Goal: Information Seeking & Learning: Find specific fact

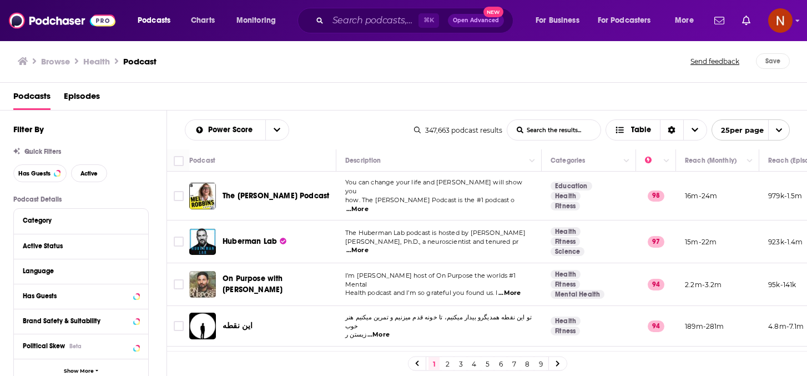
scroll to position [275, 0]
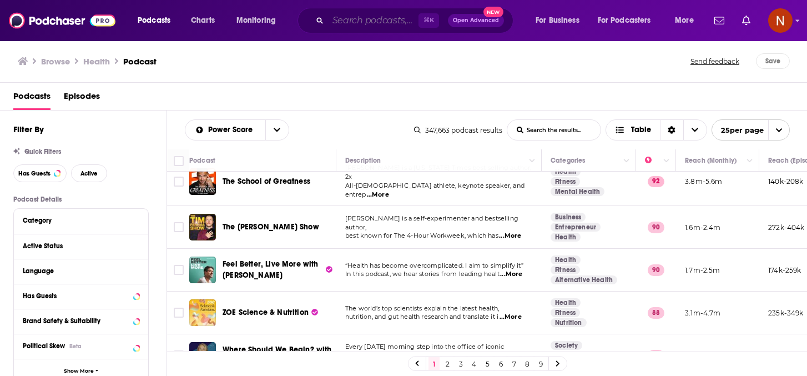
click at [347, 22] on input "Search podcasts, credits, & more..." at bounding box center [373, 21] width 90 height 18
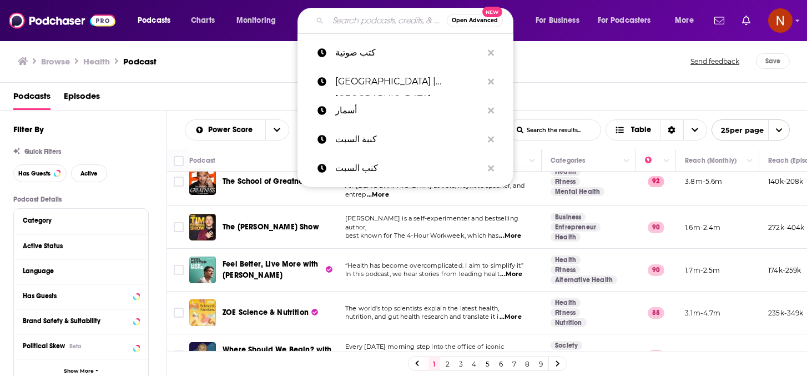
paste input "جادي (Jadi)"
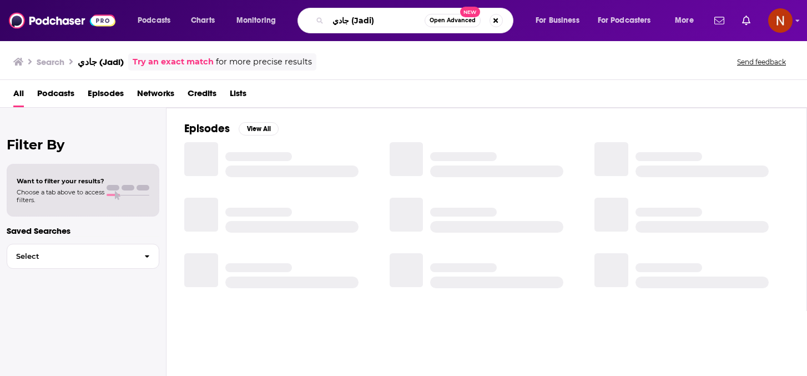
drag, startPoint x: 352, startPoint y: 20, endPoint x: 440, endPoint y: 33, distance: 89.3
click at [440, 33] on div "Podcasts Charts Monitoring جادي (Jadi) Open Advanced New For Business For Podca…" at bounding box center [403, 20] width 807 height 41
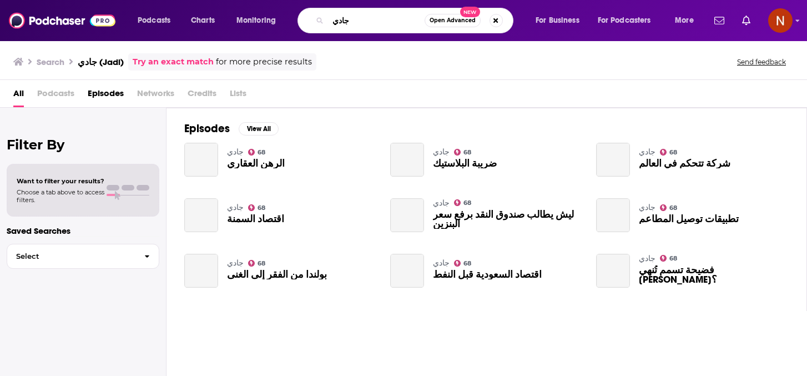
type input "جادي"
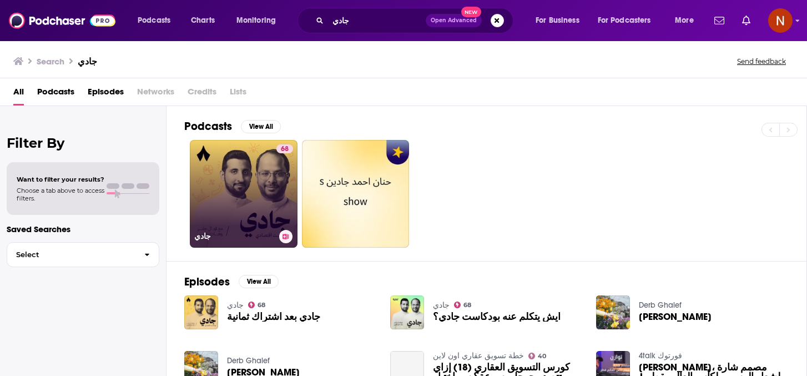
click at [207, 236] on h3 "جادي" at bounding box center [234, 235] width 80 height 9
